Goal: Information Seeking & Learning: Learn about a topic

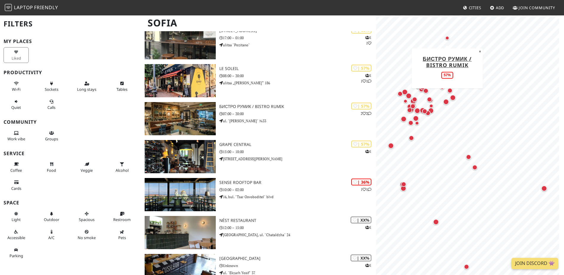
scroll to position [1625, 0]
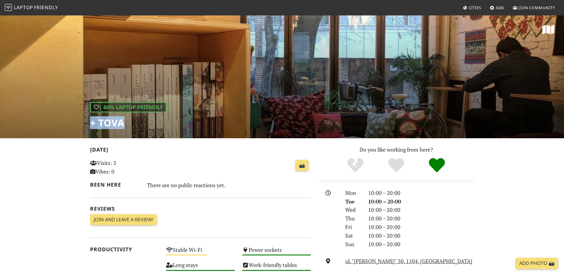
drag, startPoint x: 90, startPoint y: 122, endPoint x: 140, endPoint y: 117, distance: 49.8
click at [140, 117] on div "| 86% Laptop Friendly + Tova" at bounding box center [128, 115] width 76 height 26
copy h1 "+ Tova"
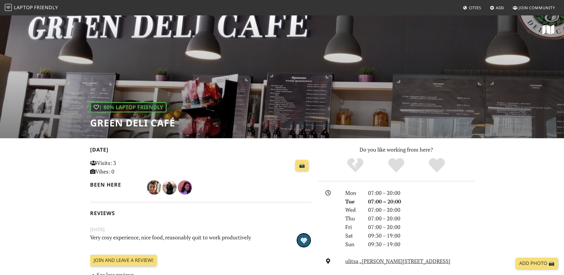
click at [116, 122] on h1 "Green Deli Café" at bounding box center [132, 122] width 85 height 11
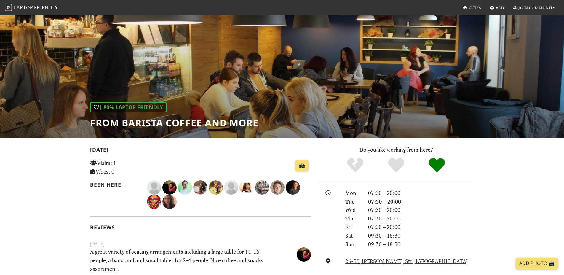
click at [167, 123] on h1 "From Barista Coffee And More" at bounding box center [174, 122] width 168 height 11
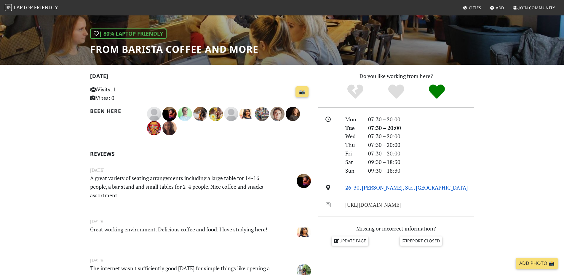
click at [369, 187] on link "26-30, Bacho Kiro, Str., Sofia" at bounding box center [406, 187] width 123 height 7
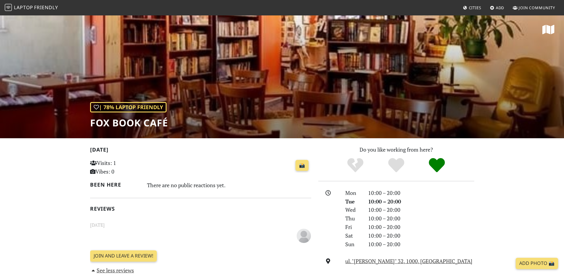
click at [140, 125] on h1 "FOX Book Café" at bounding box center [129, 122] width 78 height 11
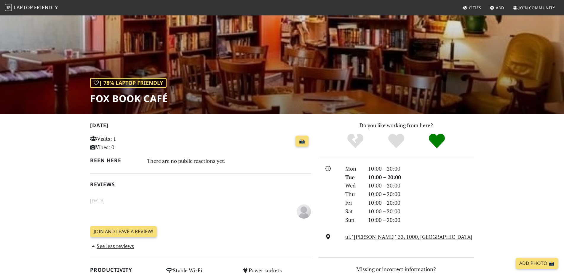
scroll to position [25, 0]
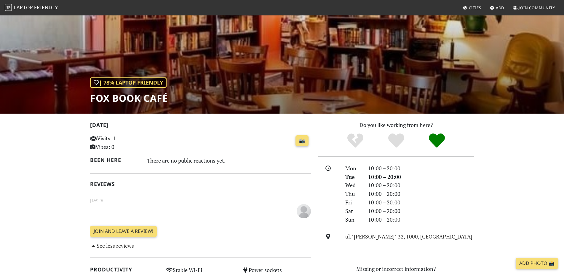
click at [209, 146] on div "📸" at bounding box center [238, 141] width 145 height 16
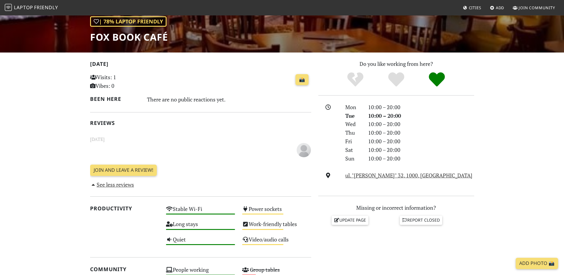
scroll to position [0, 0]
